Goal: Task Accomplishment & Management: Manage account settings

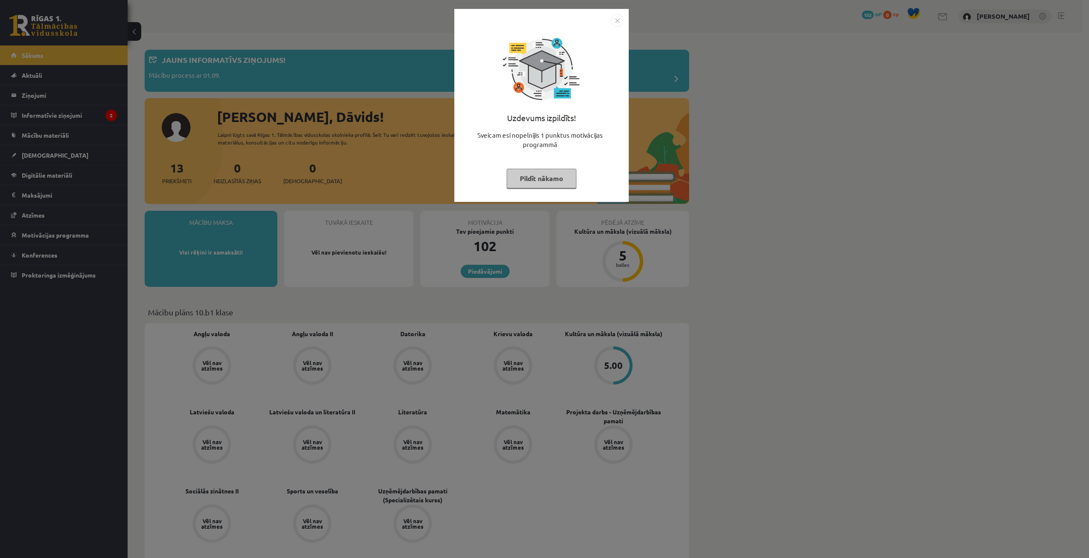
click at [616, 16] on img "Close" at bounding box center [617, 20] width 13 height 13
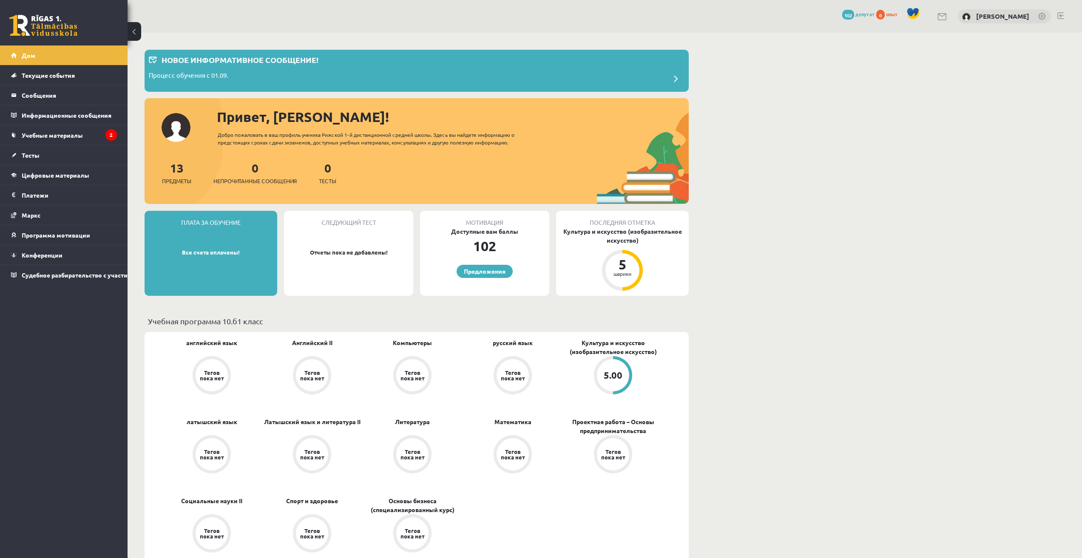
drag, startPoint x: 228, startPoint y: 112, endPoint x: 217, endPoint y: 114, distance: 10.9
click at [228, 112] on font "Привет, [PERSON_NAME]!" at bounding box center [303, 116] width 172 height 17
drag, startPoint x: 214, startPoint y: 115, endPoint x: 328, endPoint y: 120, distance: 113.7
click at [328, 120] on div "Привет, Дэвид! Добро пожаловать в ваш профиль ученика Рижской 1-й дистанционной…" at bounding box center [417, 156] width 544 height 98
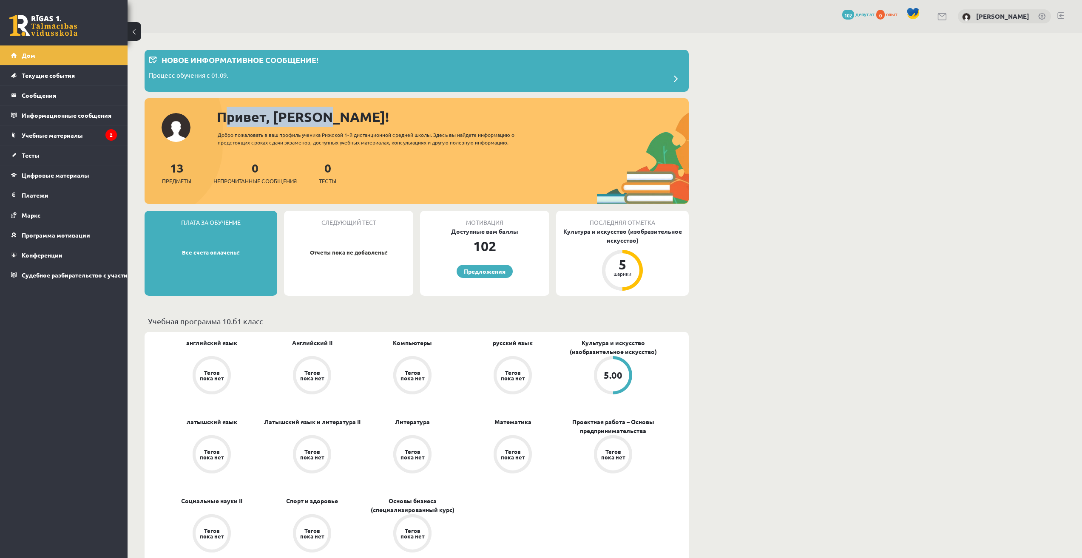
click at [368, 111] on div "Привет, [PERSON_NAME]!" at bounding box center [453, 117] width 472 height 20
click at [67, 134] on font "Учебные материалы" at bounding box center [52, 135] width 61 height 8
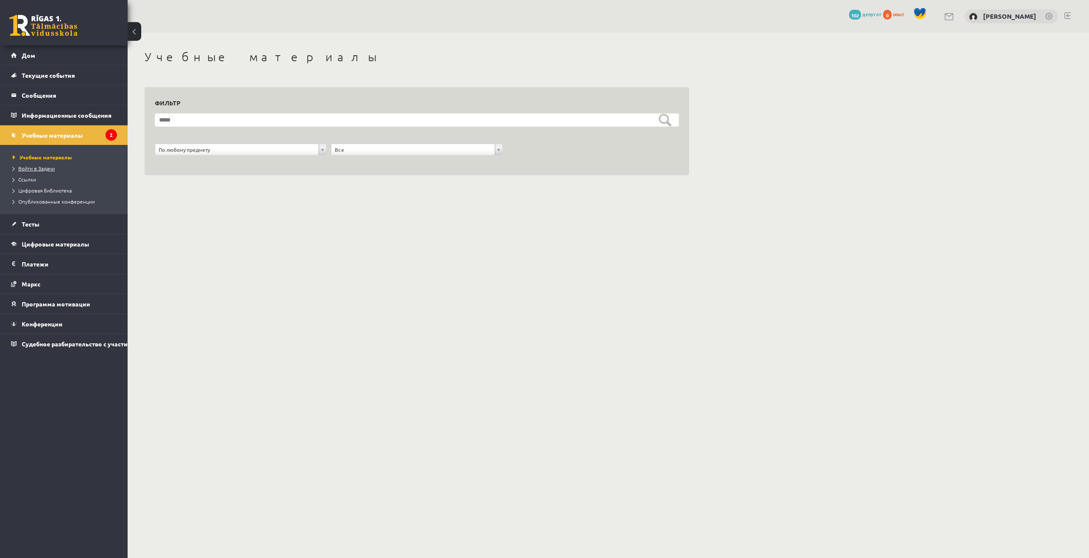
click at [37, 169] on font "Войти в Задачи" at bounding box center [36, 168] width 37 height 7
click at [48, 55] on link "Дом" at bounding box center [64, 56] width 106 height 20
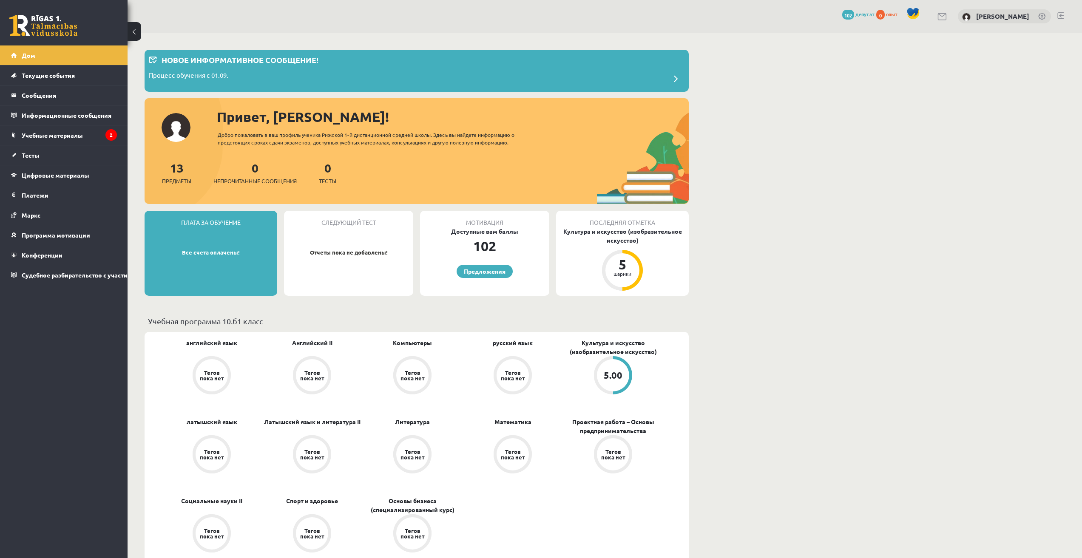
drag, startPoint x: 162, startPoint y: 168, endPoint x: 338, endPoint y: 168, distance: 176.5
click at [338, 168] on div "13 Предметы 0 Непрочитанные сообщения 0 Тесты" at bounding box center [417, 182] width 544 height 46
click at [26, 194] on font "Платежи" at bounding box center [35, 195] width 27 height 8
